Goal: Book appointment/travel/reservation

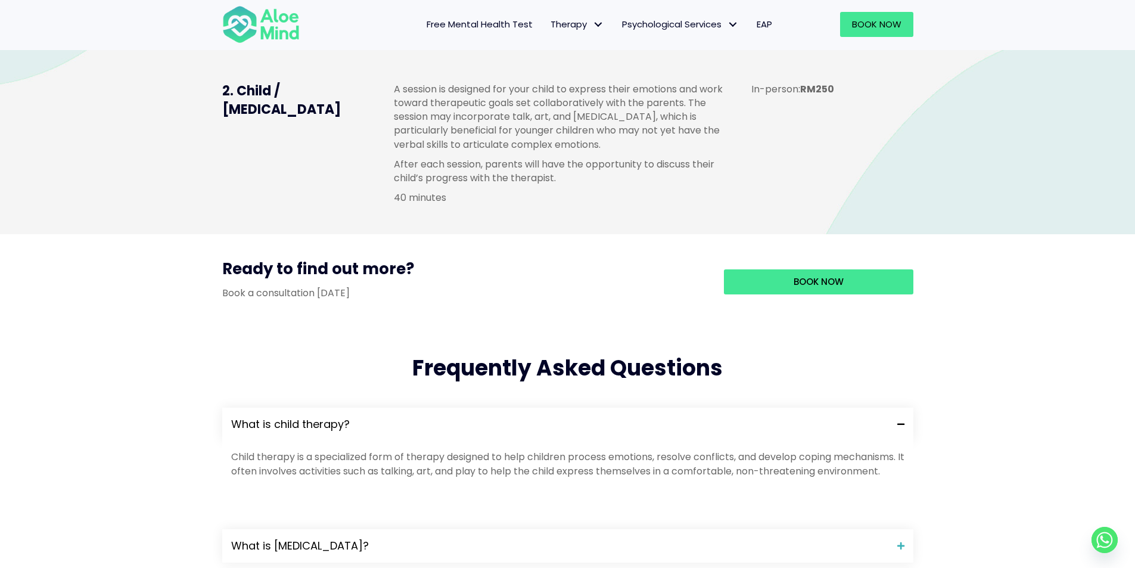
scroll to position [1133, 0]
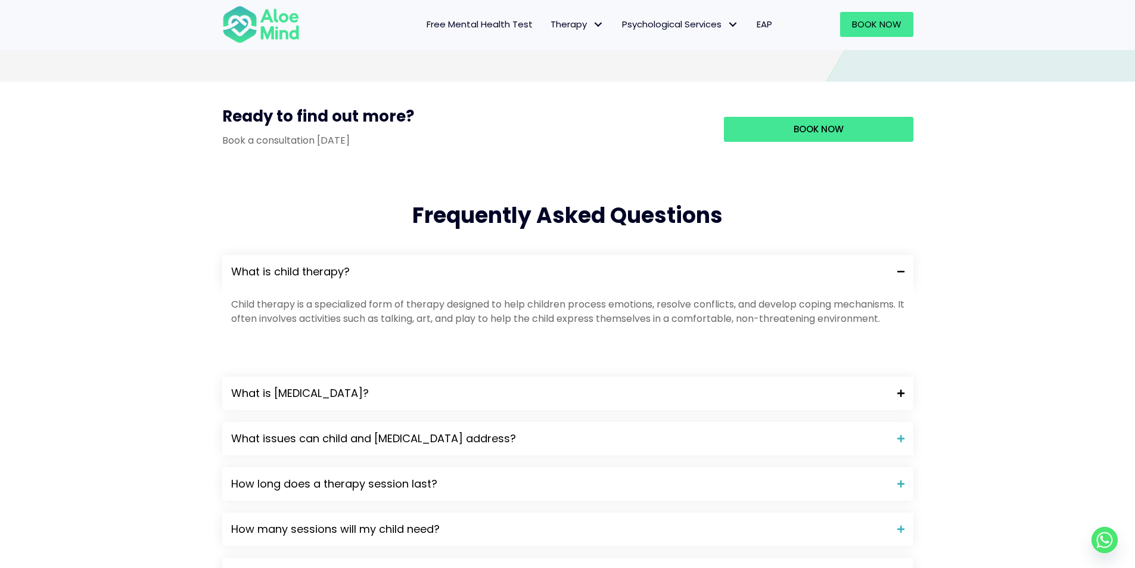
click at [300, 401] on span "What is play therapy?" at bounding box center [559, 393] width 657 height 15
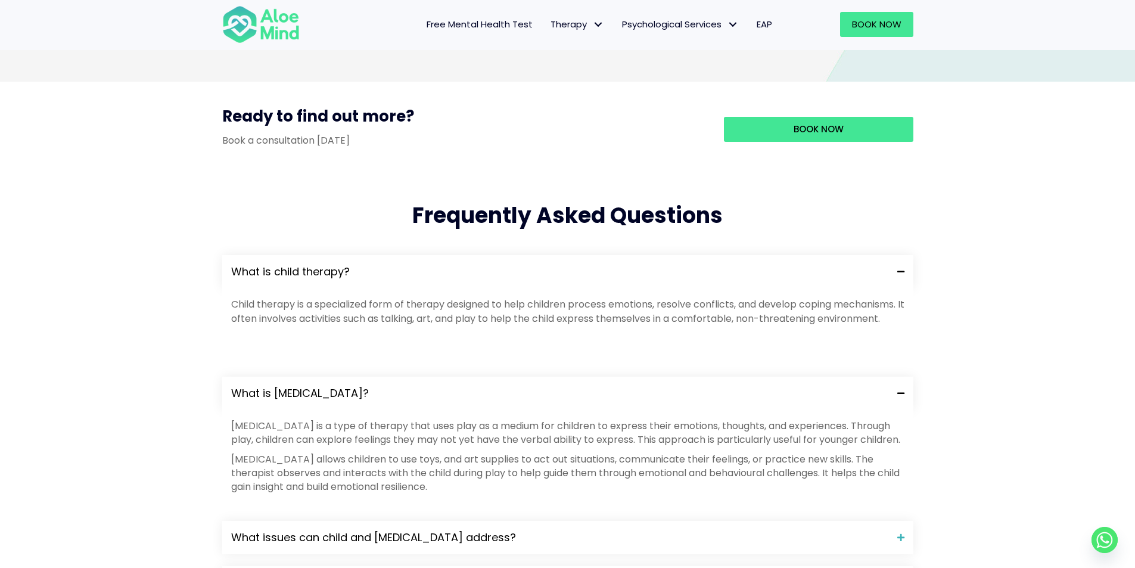
click at [300, 401] on span "What is play therapy?" at bounding box center [559, 393] width 657 height 15
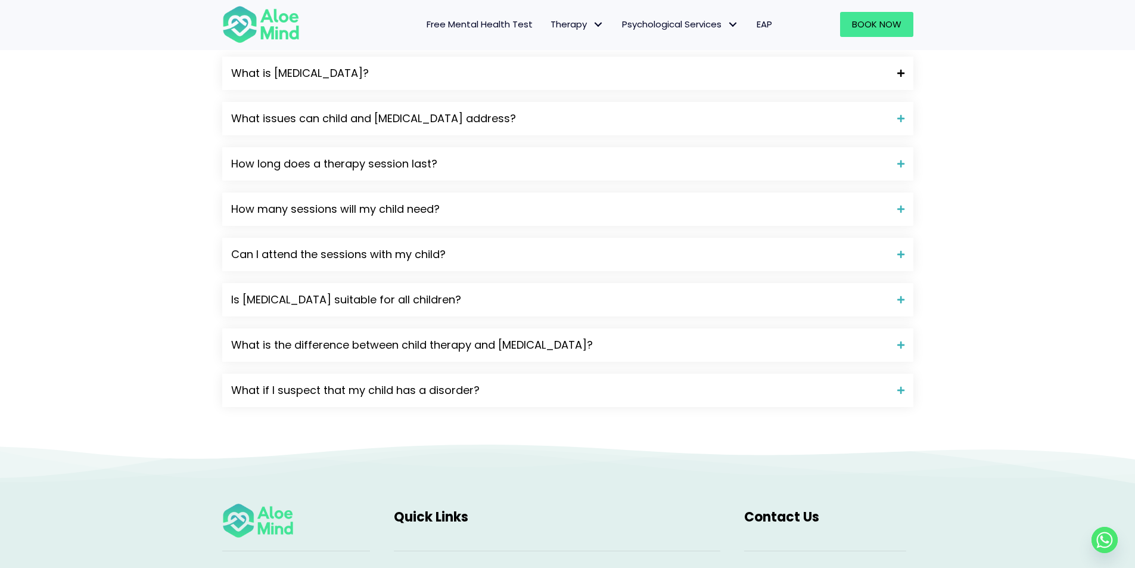
scroll to position [1490, 0]
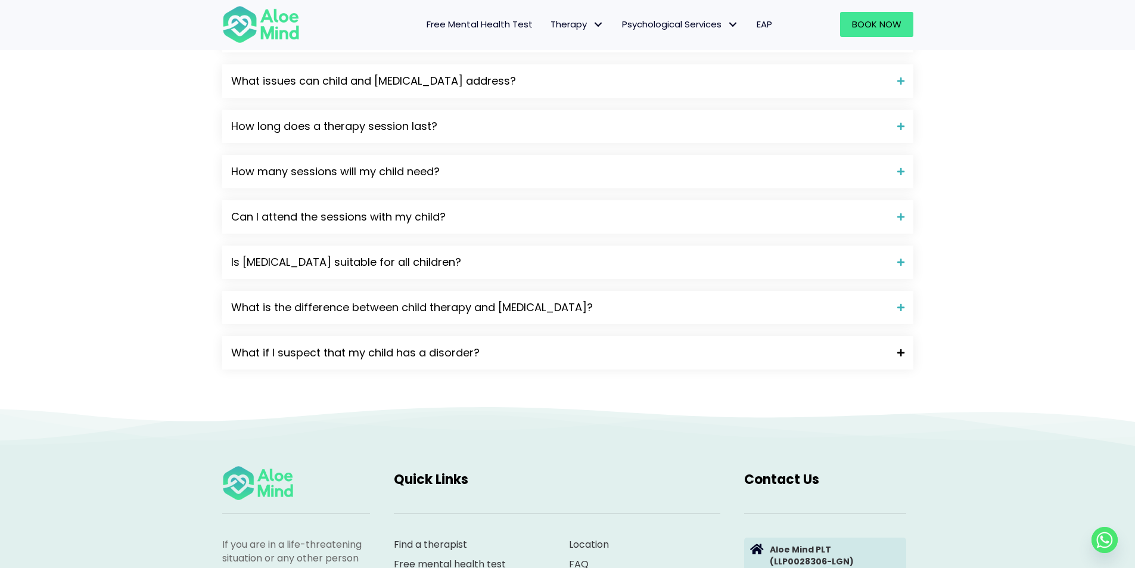
click at [331, 361] on span "What if I suspect that my child has a disorder?" at bounding box center [559, 352] width 657 height 15
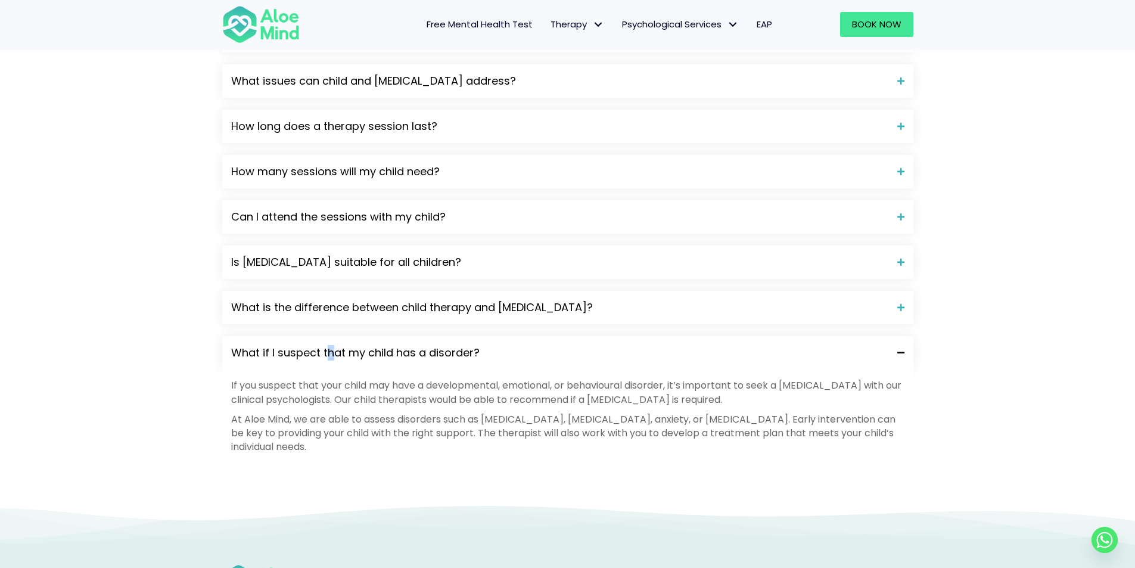
click at [330, 370] on div "What if I suspect that my child has a disorder?" at bounding box center [567, 352] width 691 height 33
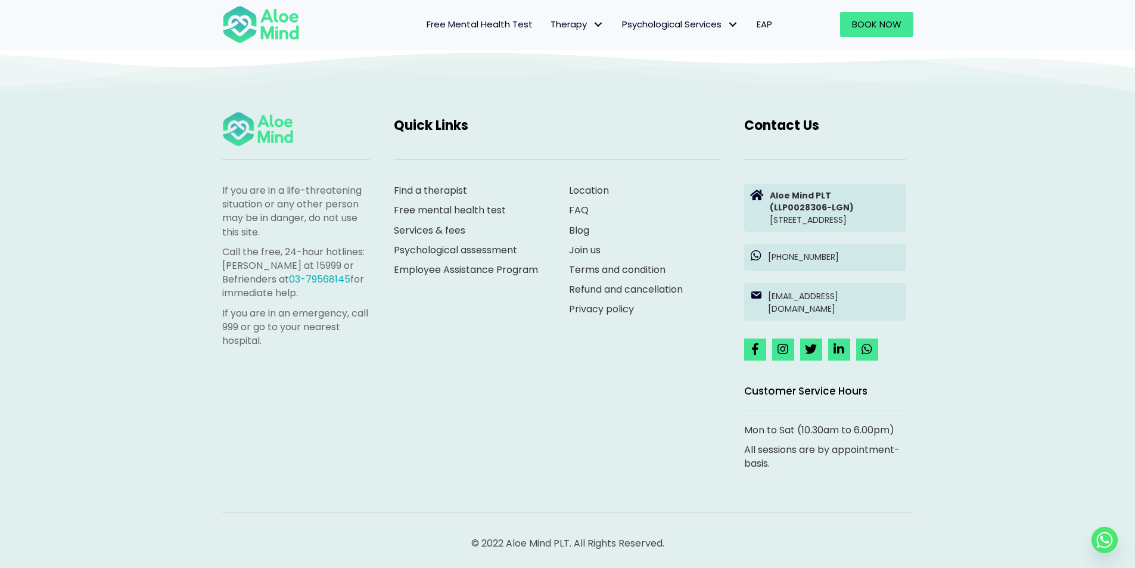
scroll to position [1887, 0]
click at [459, 184] on link "Find a therapist" at bounding box center [430, 191] width 73 height 14
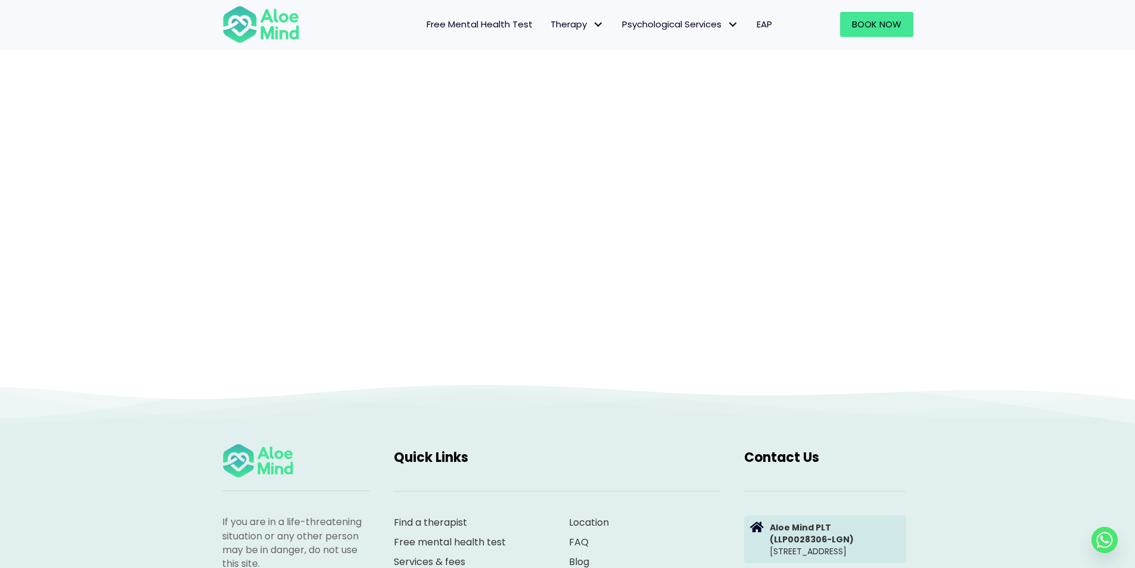
scroll to position [123, 0]
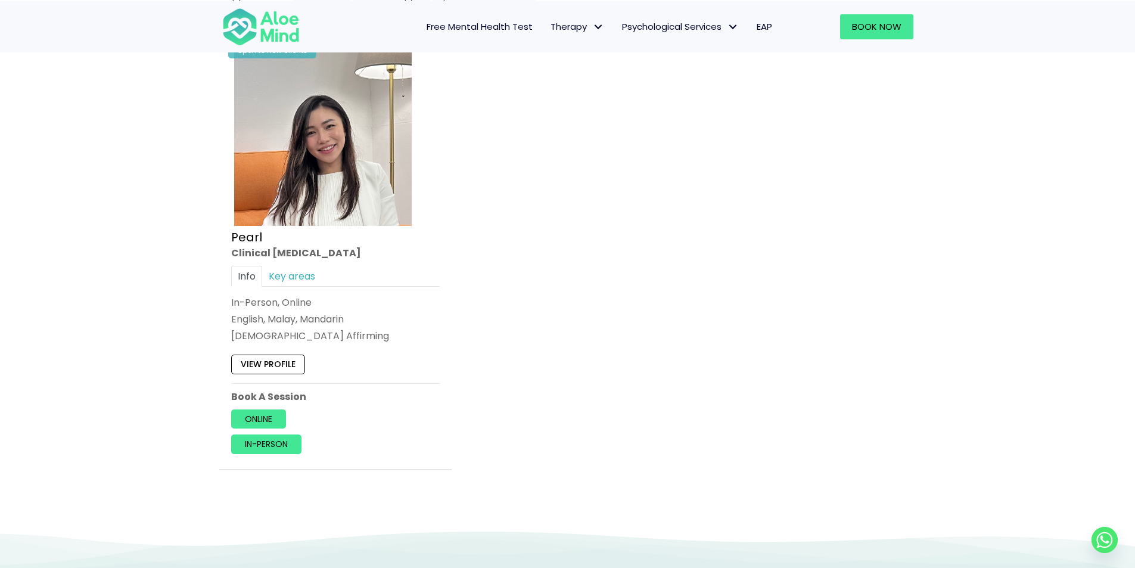
scroll to position [656, 0]
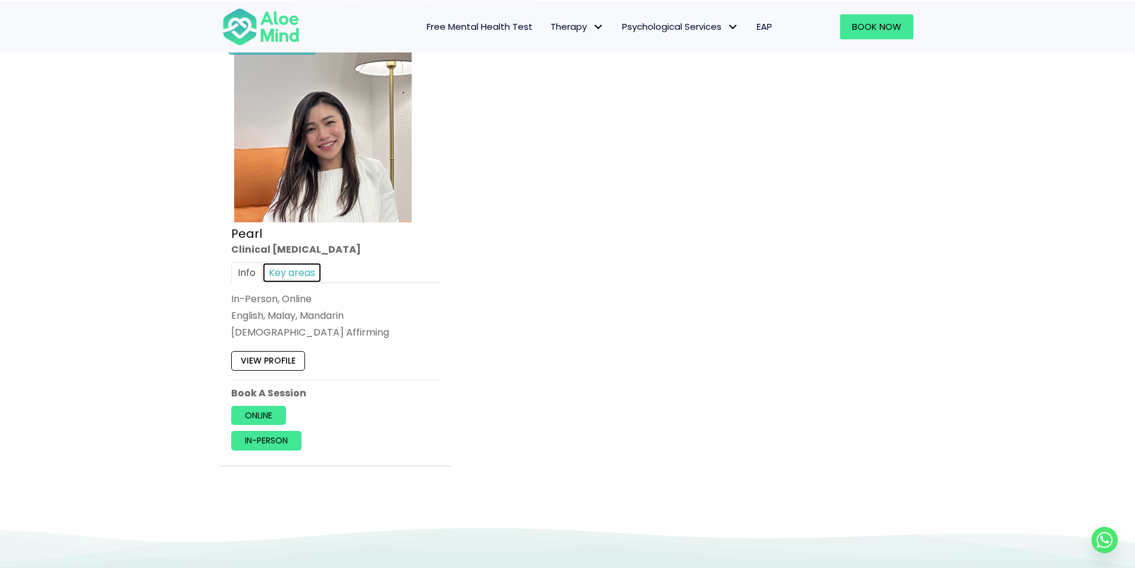
click at [312, 273] on link "Key areas" at bounding box center [292, 272] width 60 height 21
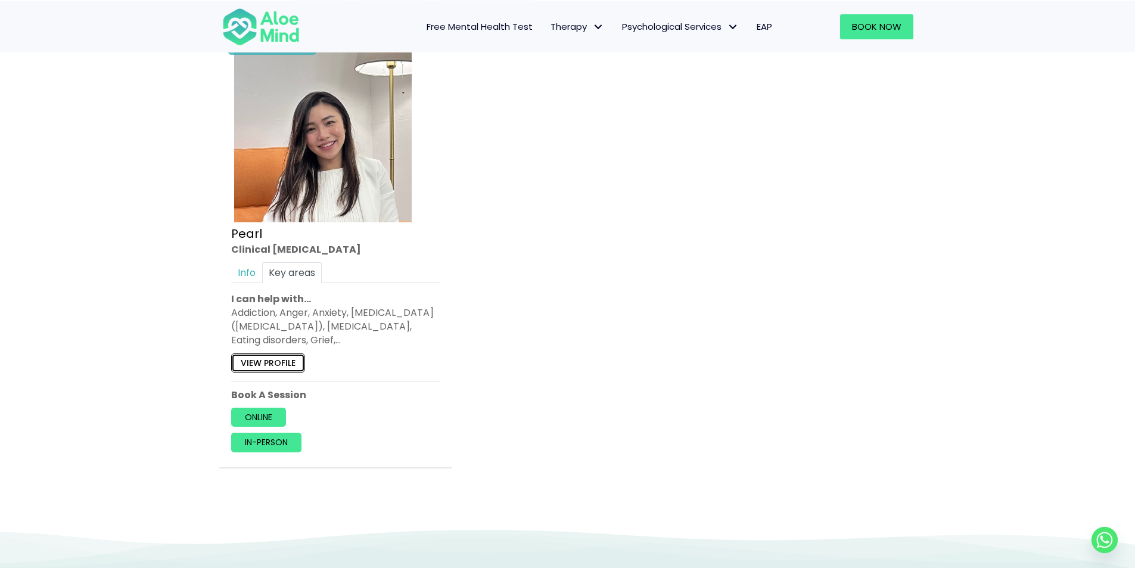
click at [293, 362] on link "View profile" at bounding box center [268, 362] width 74 height 19
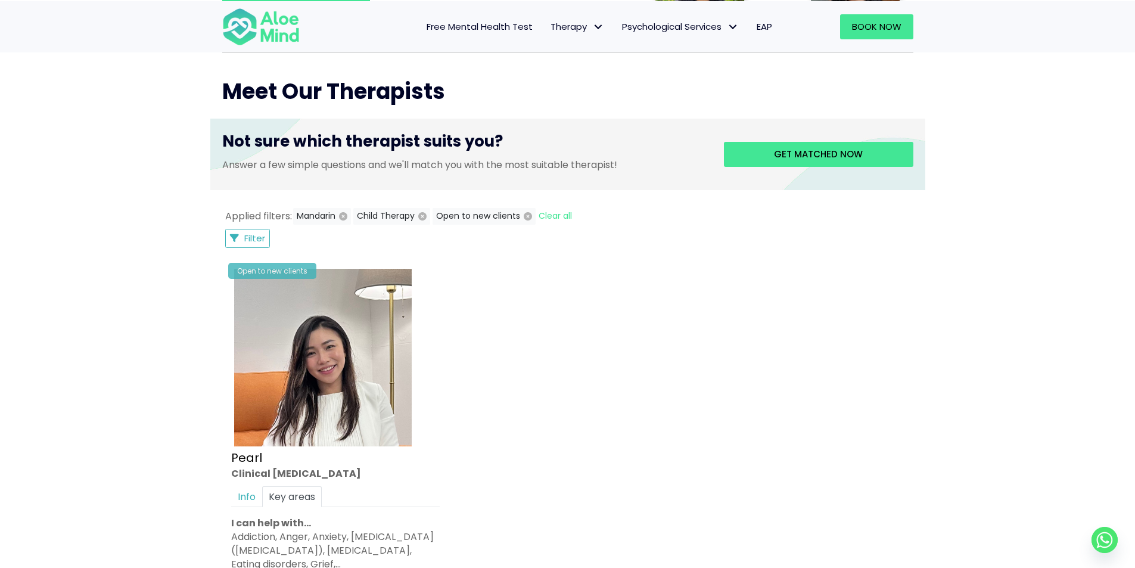
scroll to position [429, 0]
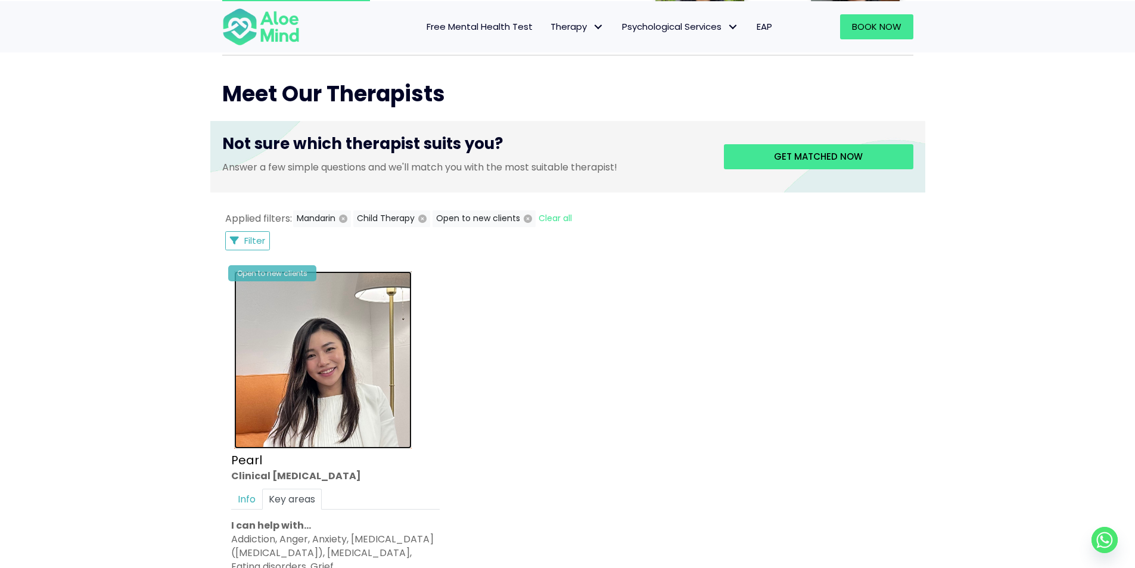
click at [333, 396] on img at bounding box center [323, 360] width 178 height 178
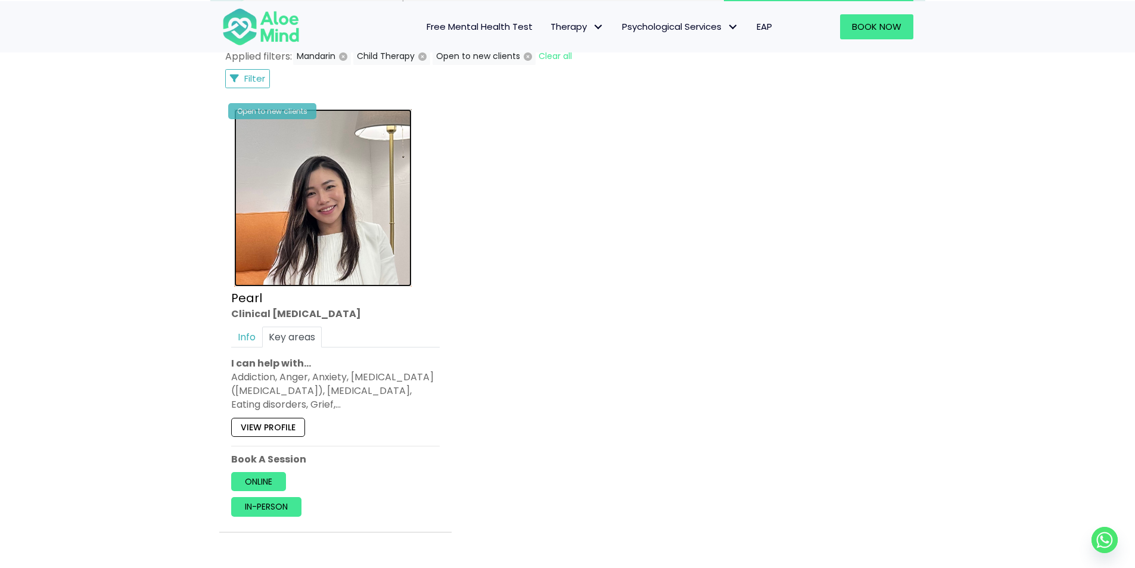
scroll to position [608, 0]
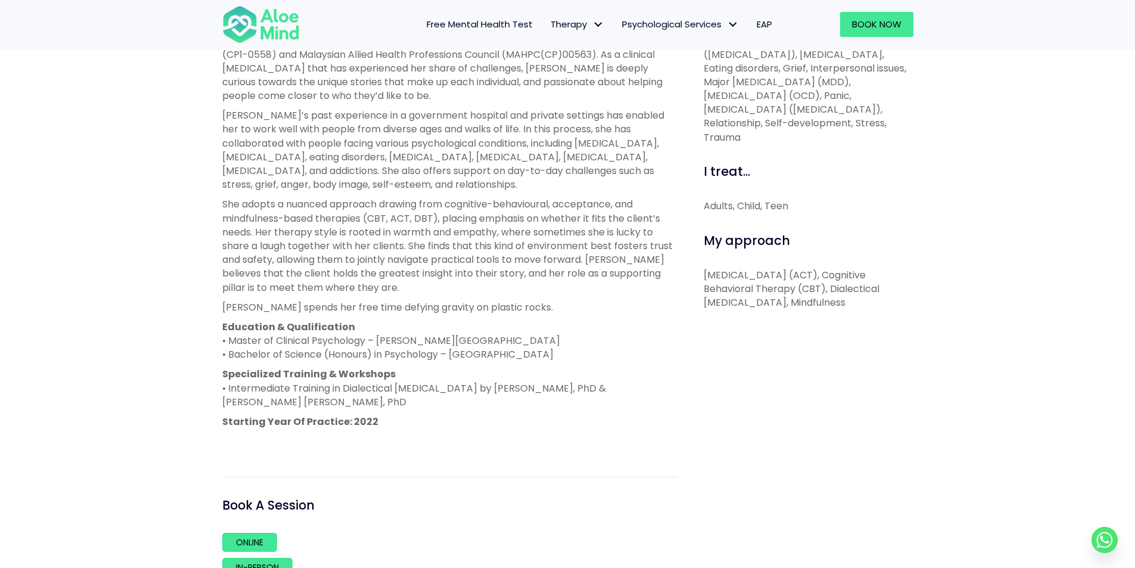
scroll to position [775, 0]
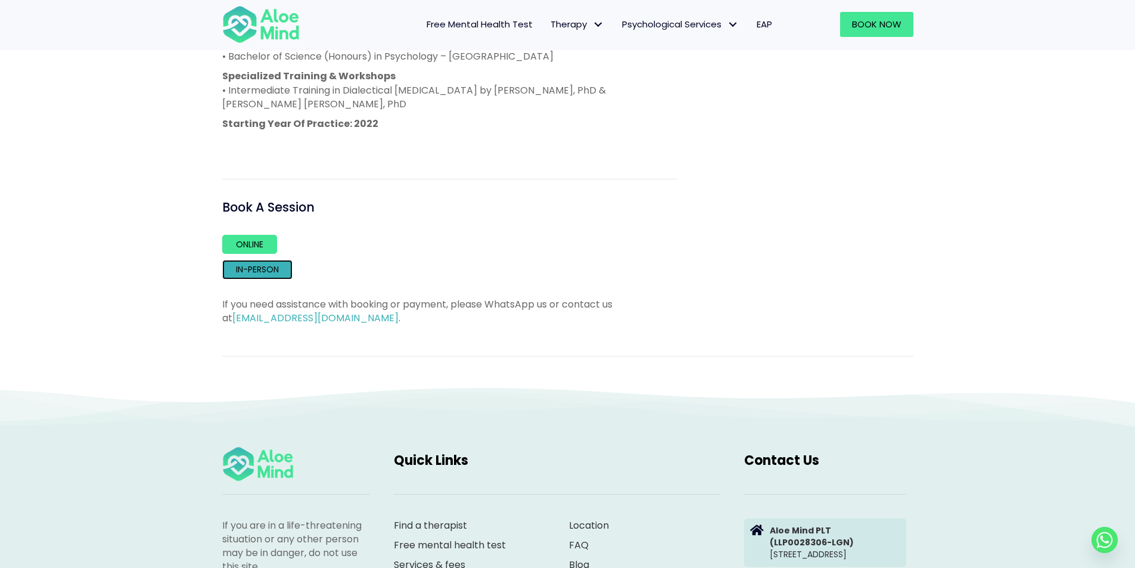
click at [262, 272] on link "In-person" at bounding box center [257, 269] width 70 height 19
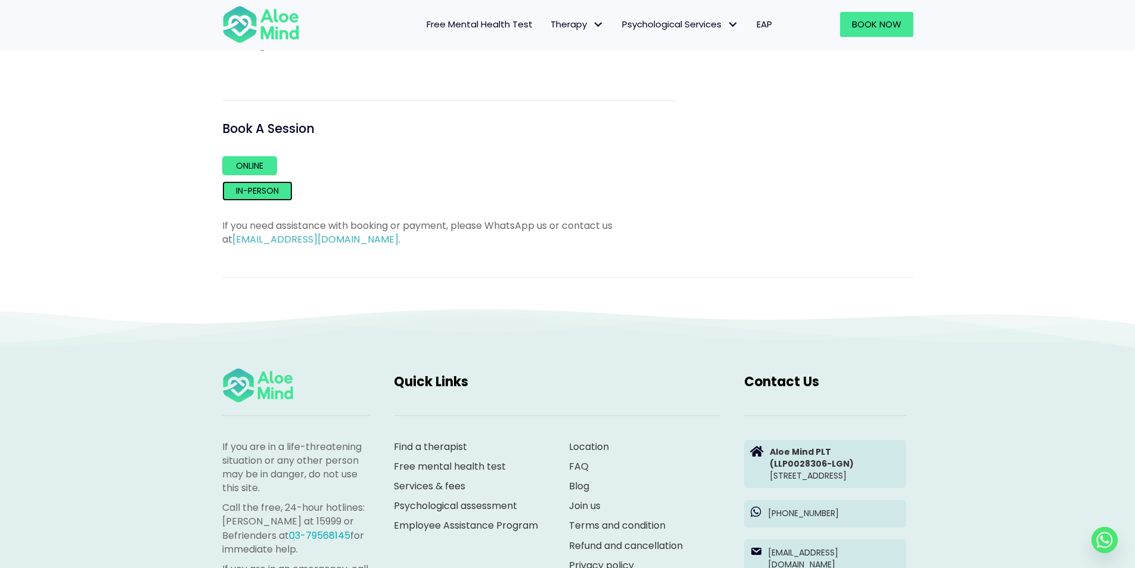
scroll to position [1013, 0]
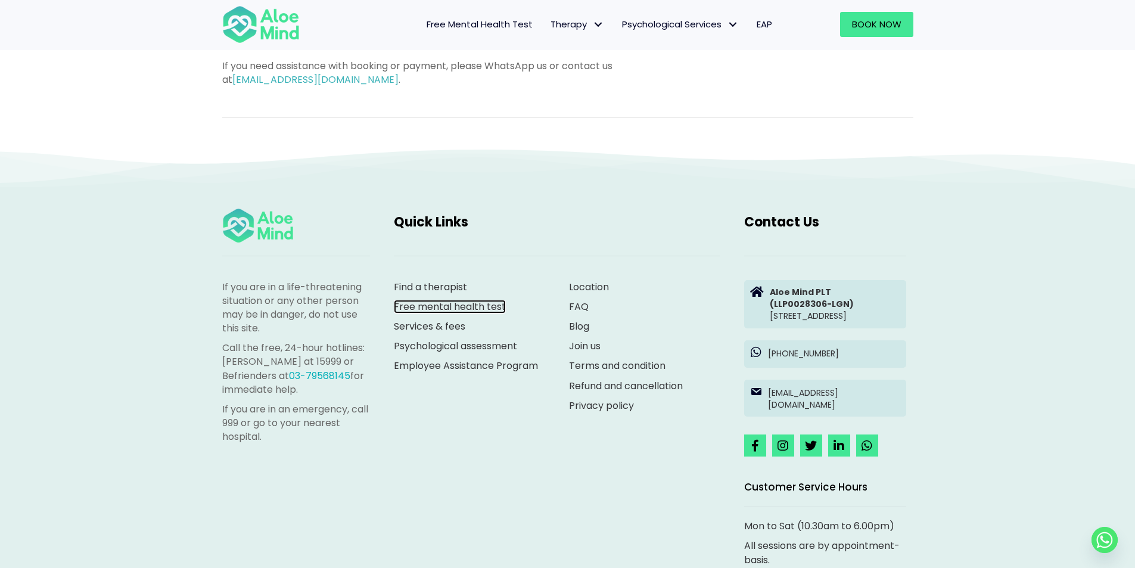
click at [412, 308] on link "Free mental health test" at bounding box center [450, 307] width 112 height 14
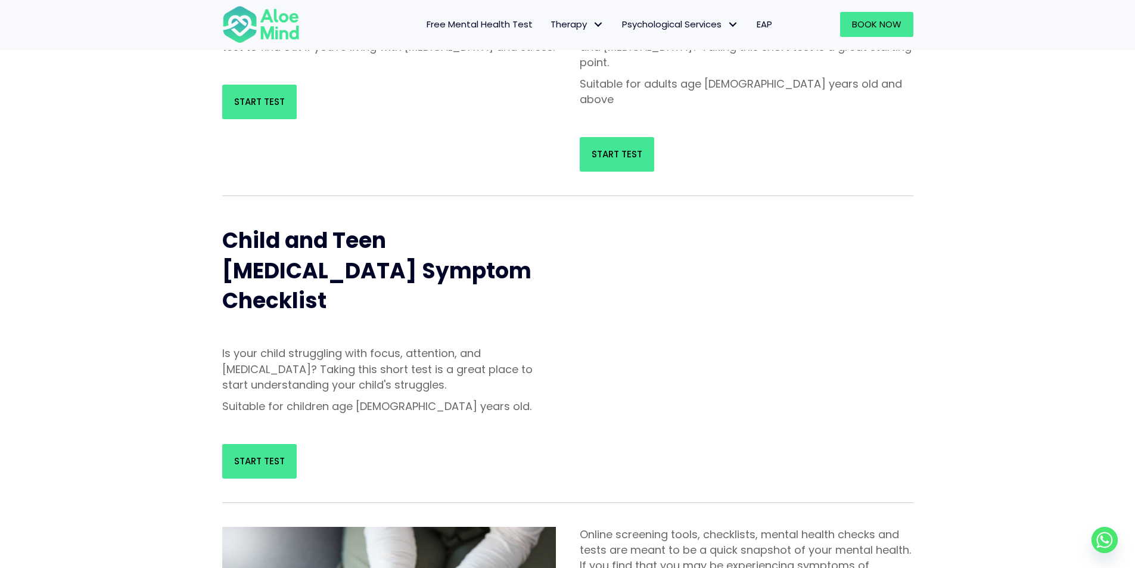
scroll to position [358, 0]
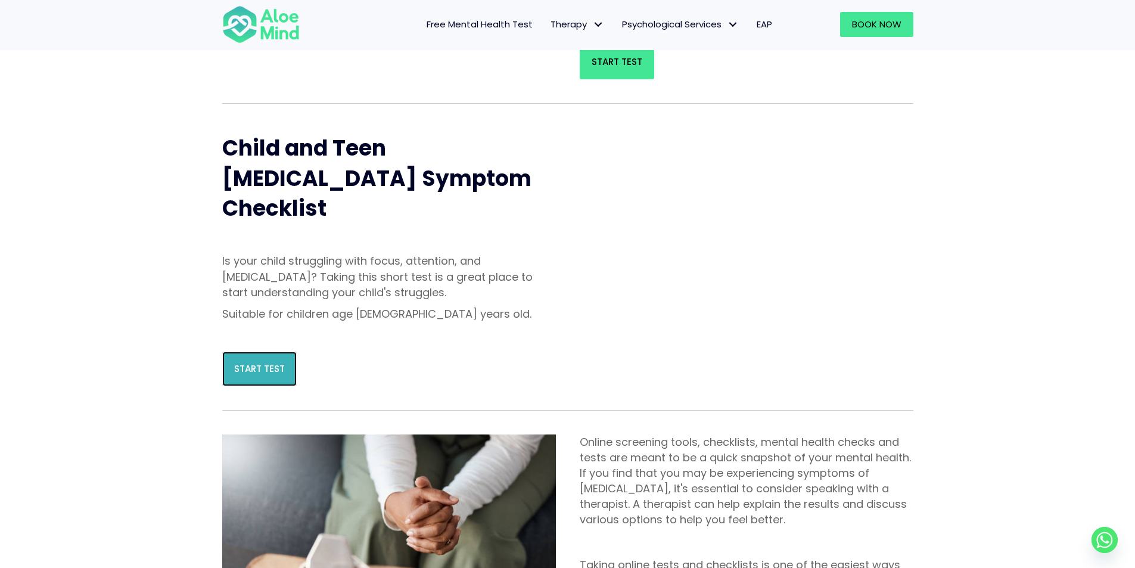
click at [232, 352] on link "Start Test" at bounding box center [259, 369] width 75 height 35
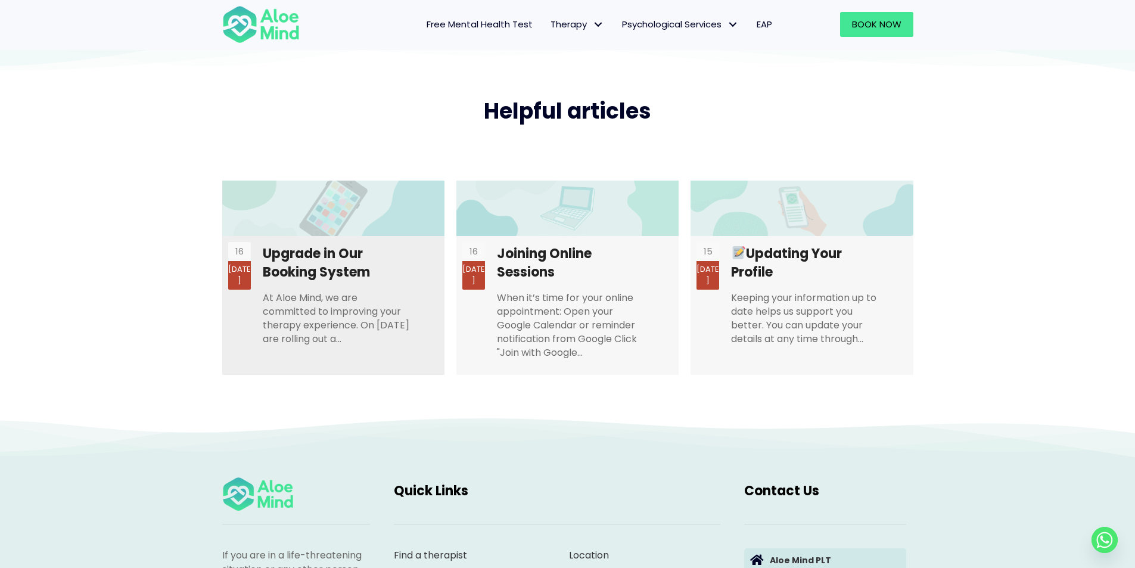
scroll to position [2444, 0]
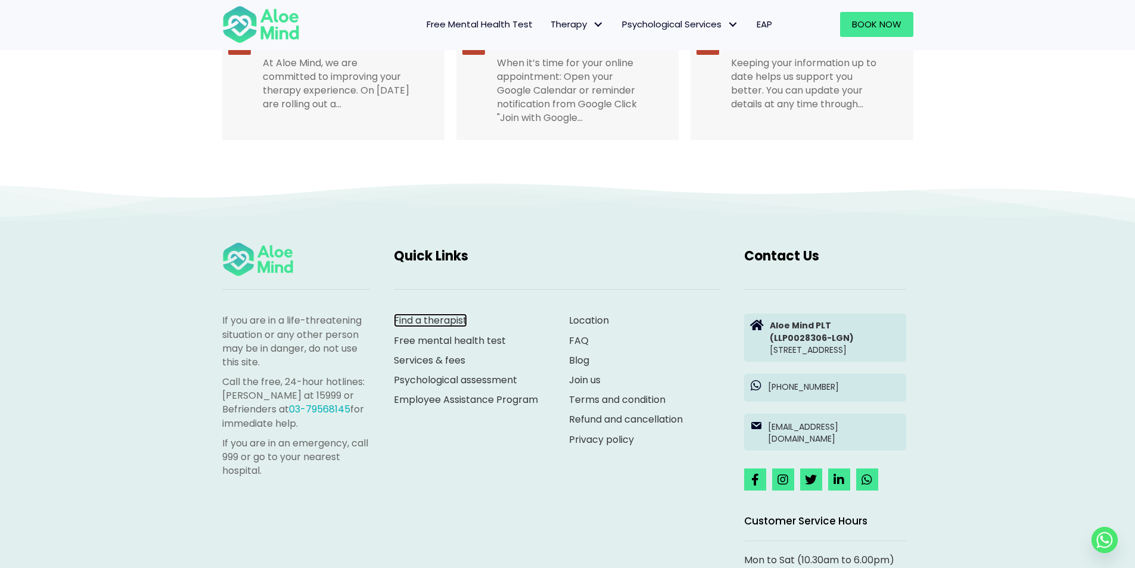
click at [451, 314] on link "Find a therapist" at bounding box center [430, 321] width 73 height 14
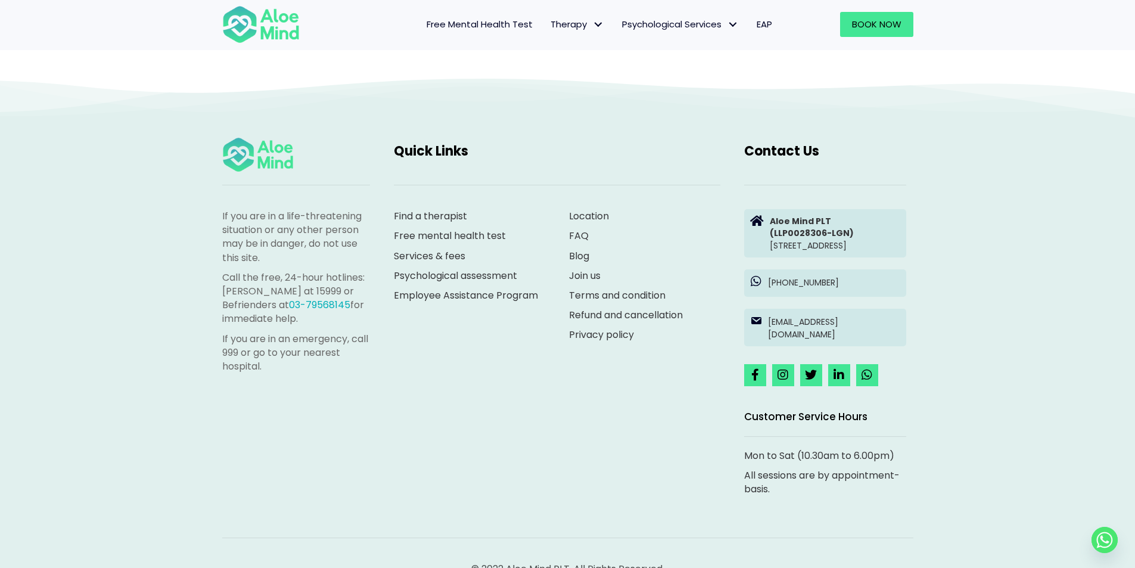
scroll to position [123, 0]
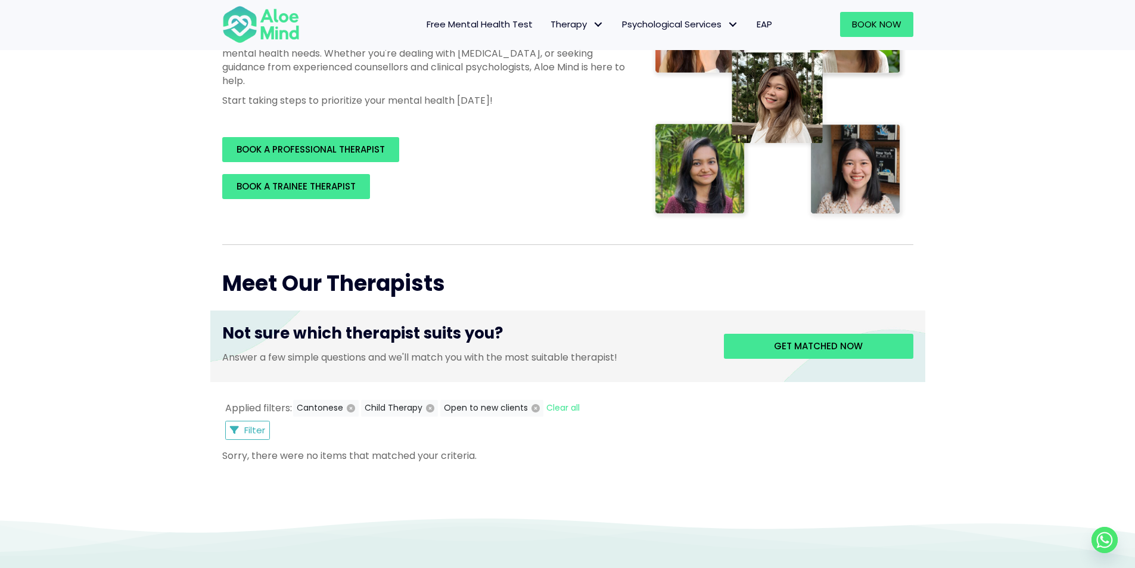
scroll to position [238, 0]
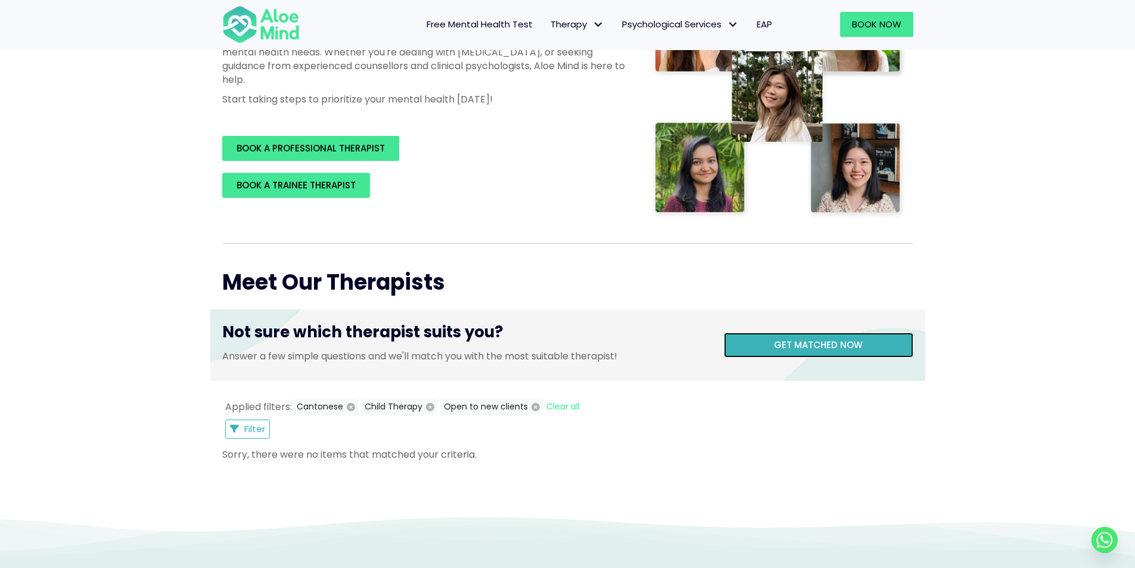
click at [799, 352] on link "Get matched now" at bounding box center [819, 345] width 190 height 25
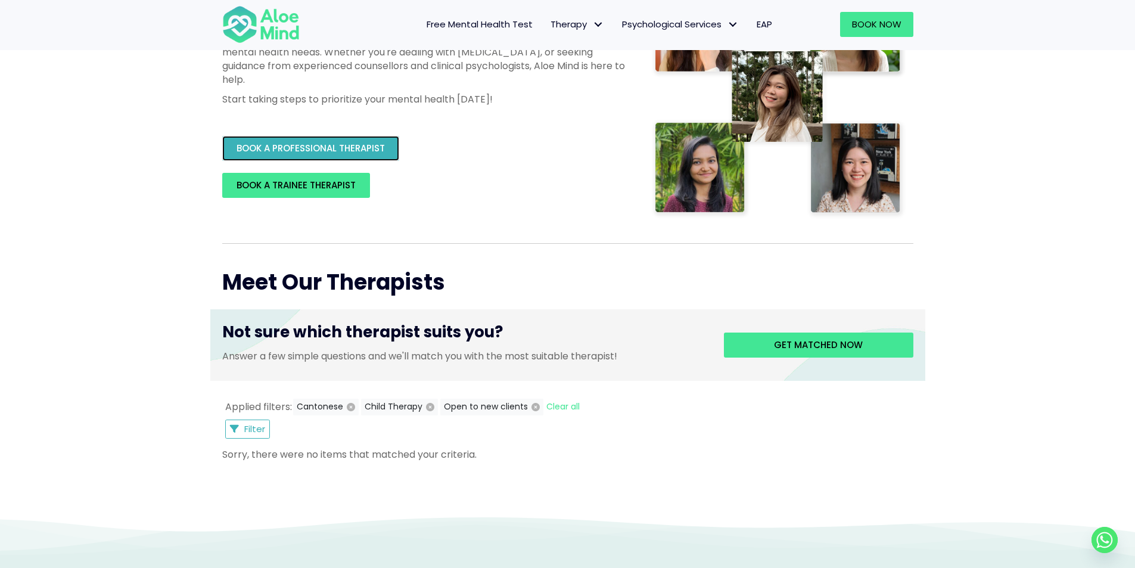
click at [361, 146] on span "BOOK A PROFESSIONAL THERAPIST" at bounding box center [311, 148] width 148 height 13
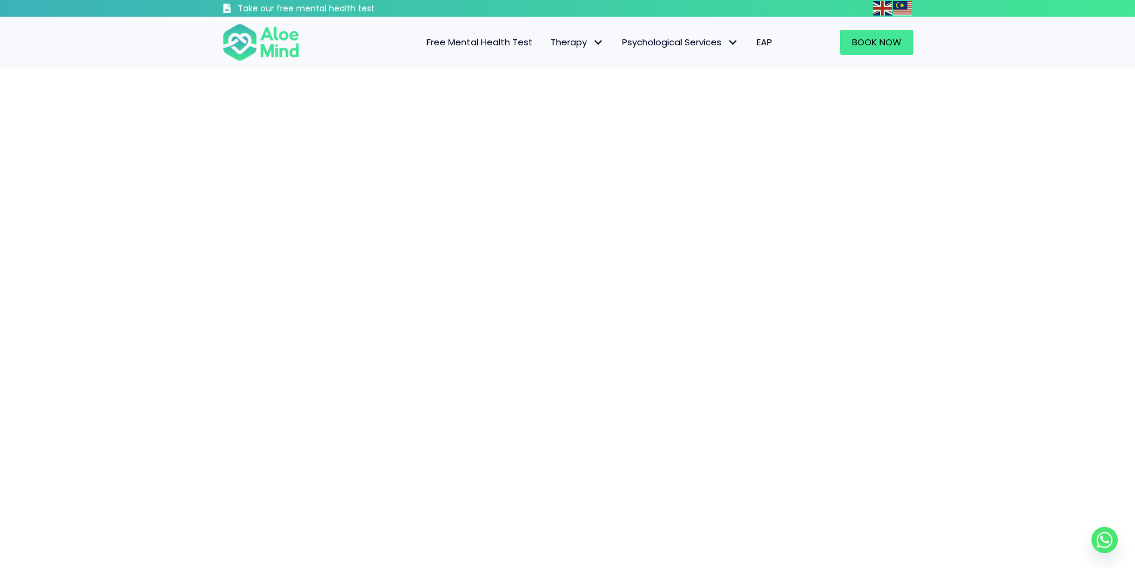
scroll to position [536, 0]
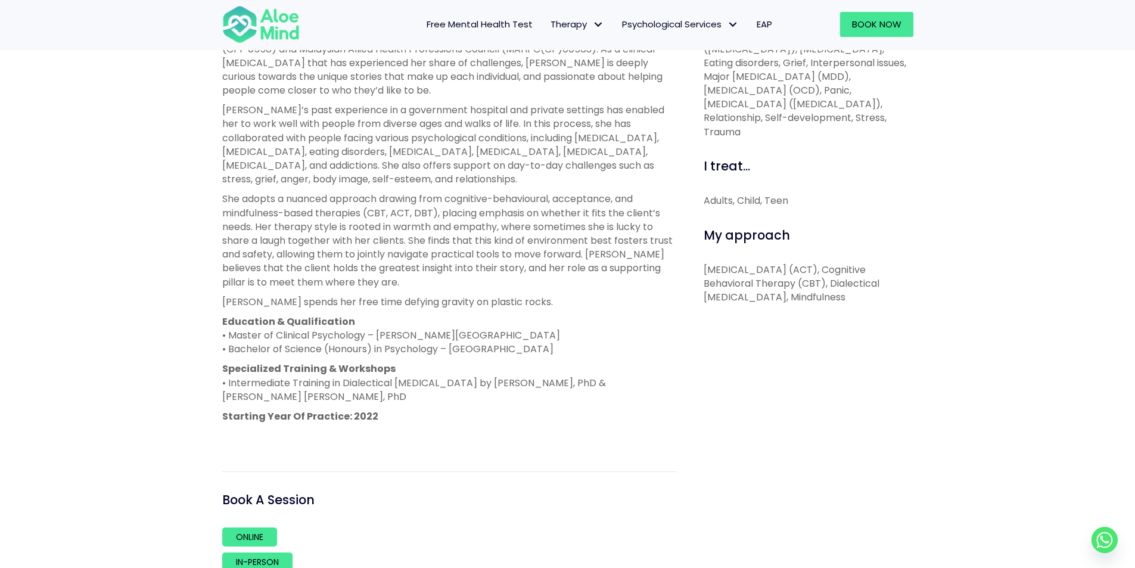
scroll to position [596, 0]
